Goal: Task Accomplishment & Management: Use online tool/utility

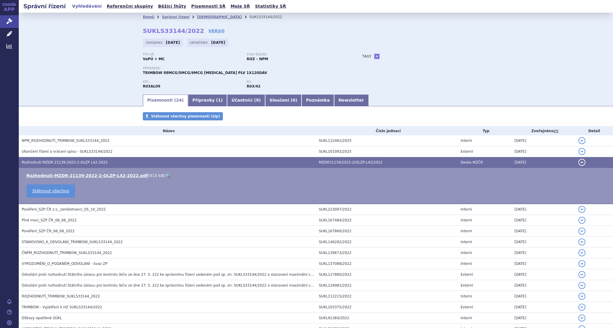
click at [84, 6] on link "Vyhledávání" at bounding box center [86, 6] width 33 height 8
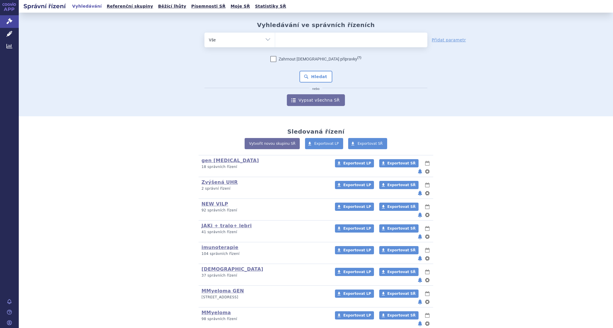
click at [210, 327] on link "SANOFI" at bounding box center [212, 334] width 21 height 6
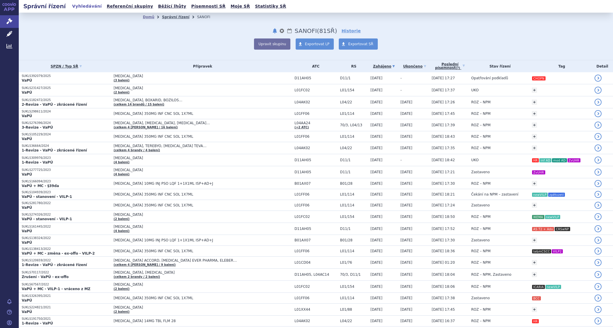
click at [174, 17] on link "Správní řízení" at bounding box center [176, 17] width 28 height 4
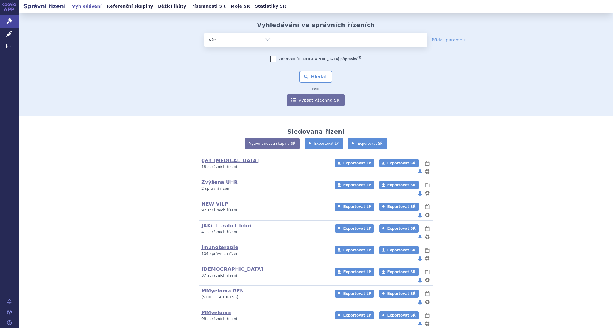
click at [287, 37] on ul at bounding box center [351, 39] width 152 height 12
click at [275, 37] on select at bounding box center [275, 39] width 0 height 15
type input "sa"
type input "sar"
type input "sarc"
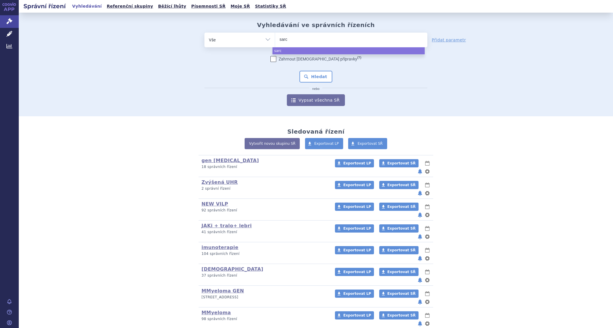
type input "sarcl"
type input "sarcli"
type input "[MEDICAL_DATA]"
select select "[MEDICAL_DATA]"
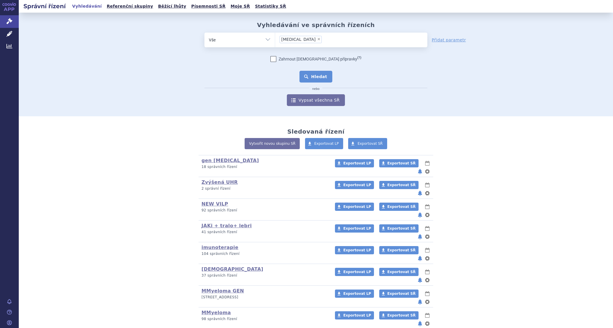
click at [316, 74] on button "Hledat" at bounding box center [316, 77] width 33 height 12
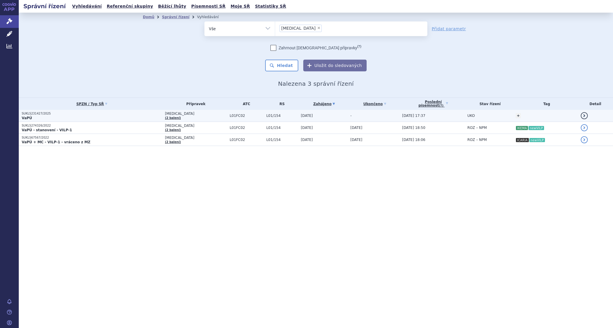
click at [39, 113] on p "SUKLS231427/2025" at bounding box center [92, 113] width 140 height 4
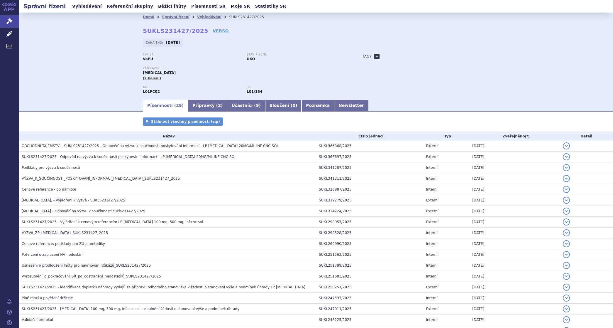
click at [374, 56] on link "+" at bounding box center [376, 56] width 5 height 5
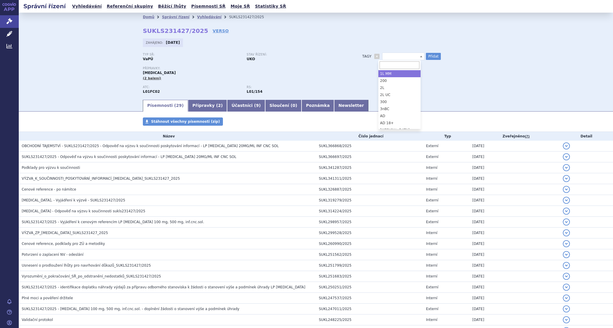
click at [391, 55] on span at bounding box center [403, 57] width 42 height 8
type input "IMROZ"
select select "IMROZ"
click at [430, 55] on button "Přidat" at bounding box center [433, 56] width 15 height 7
select select
